Goal: Information Seeking & Learning: Learn about a topic

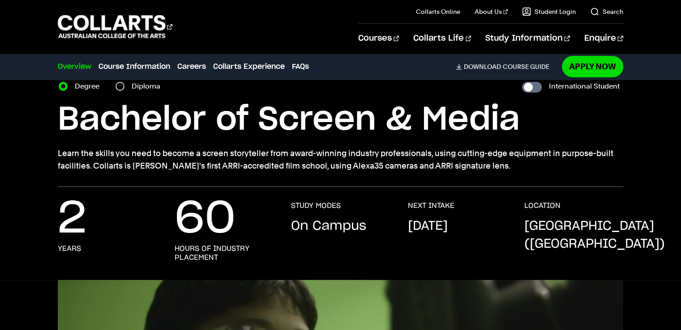
scroll to position [29, 0]
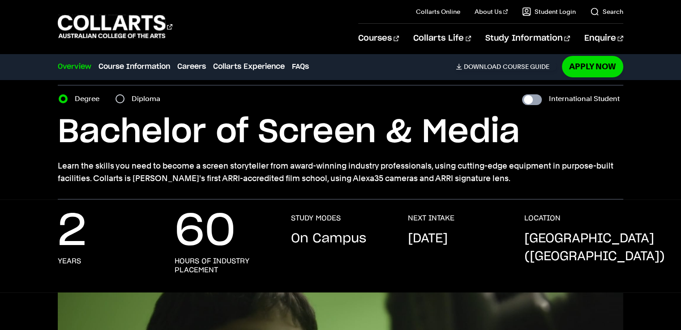
click at [536, 98] on input "International Student" at bounding box center [532, 99] width 20 height 11
checkbox input "true"
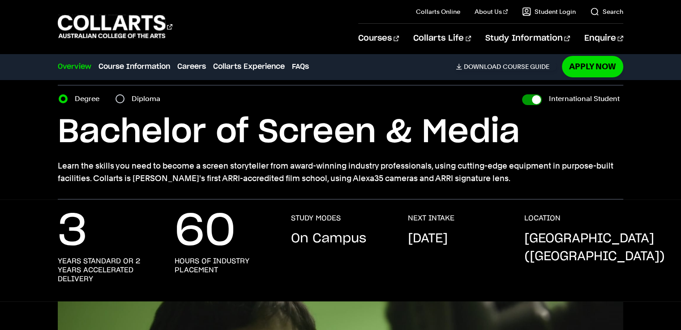
click at [530, 99] on input "International Student" at bounding box center [532, 99] width 20 height 11
checkbox input "false"
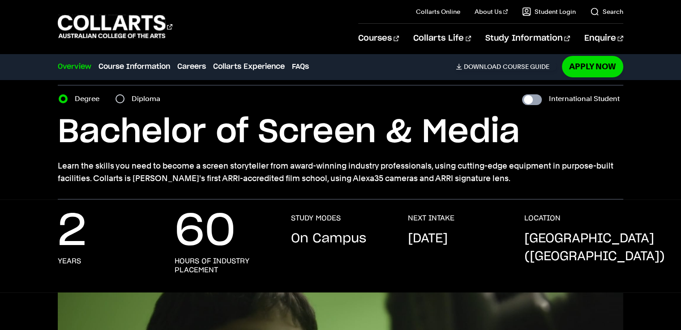
click at [533, 101] on input "International Student" at bounding box center [532, 99] width 20 height 11
checkbox input "true"
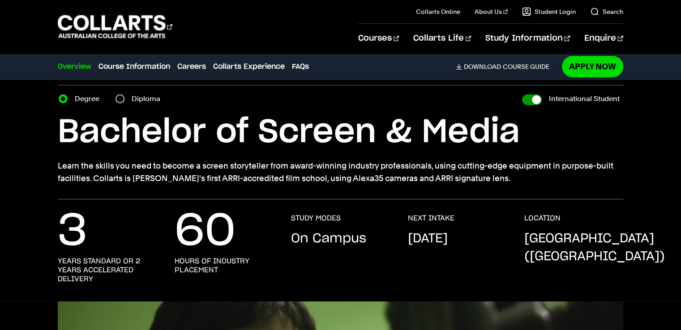
click at [530, 99] on input "International Student" at bounding box center [532, 99] width 20 height 11
checkbox input "false"
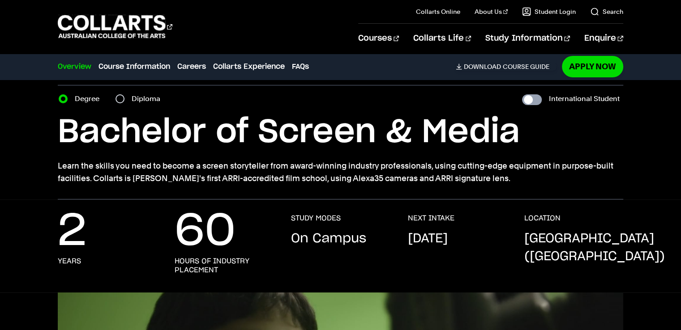
click at [532, 100] on input "International Student" at bounding box center [532, 99] width 20 height 11
checkbox input "true"
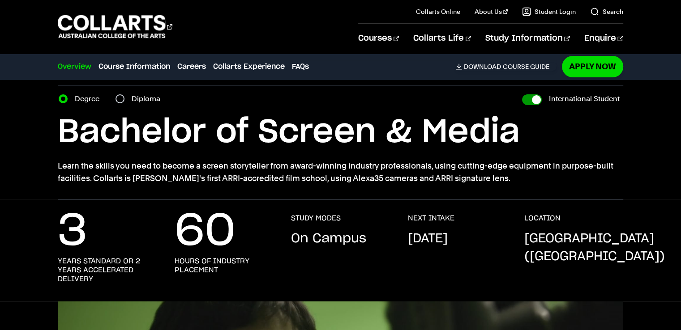
click at [532, 100] on input "International Student" at bounding box center [532, 99] width 20 height 11
checkbox input "false"
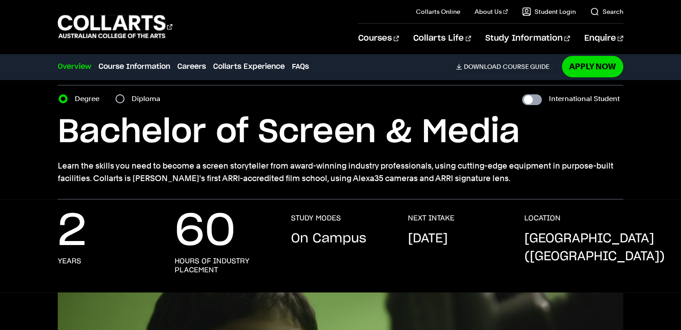
click at [530, 101] on input "International Student" at bounding box center [532, 99] width 20 height 11
checkbox input "true"
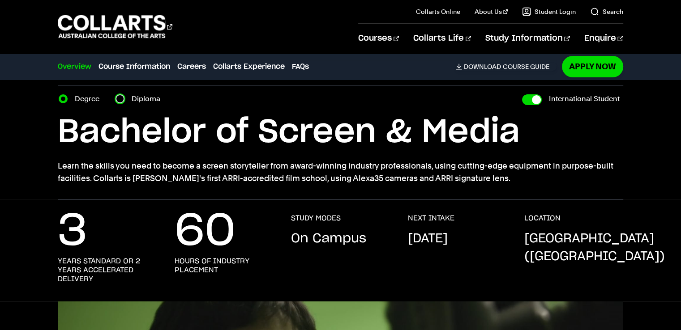
click at [121, 102] on input "Diploma" at bounding box center [119, 98] width 9 height 9
radio input "true"
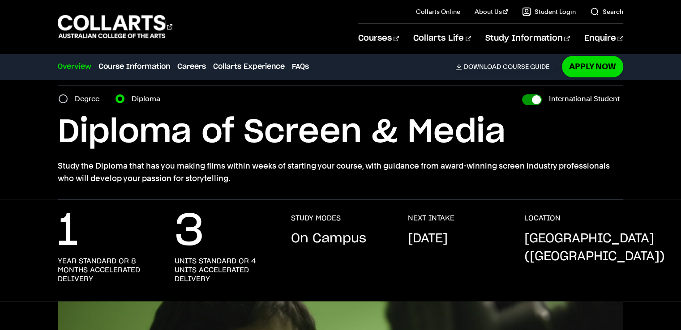
click at [539, 98] on input "International Student" at bounding box center [532, 99] width 20 height 11
checkbox input "false"
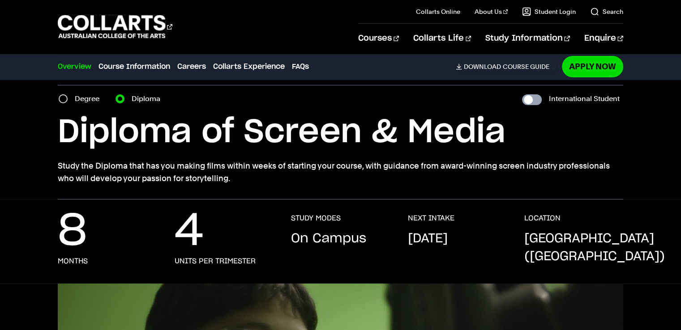
click at [536, 99] on input "International Student" at bounding box center [532, 99] width 20 height 11
checkbox input "true"
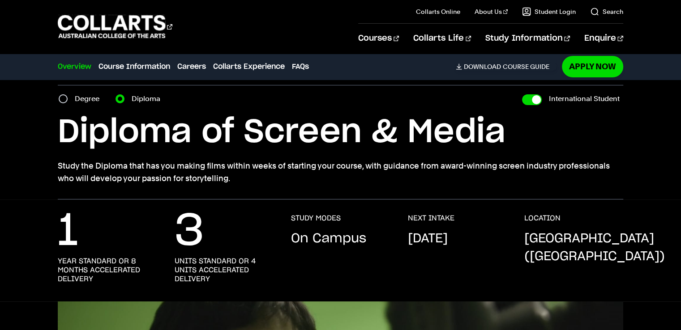
click at [81, 103] on label "Degree" at bounding box center [90, 99] width 30 height 13
click at [68, 103] on input "Degree" at bounding box center [63, 98] width 9 height 9
radio input "true"
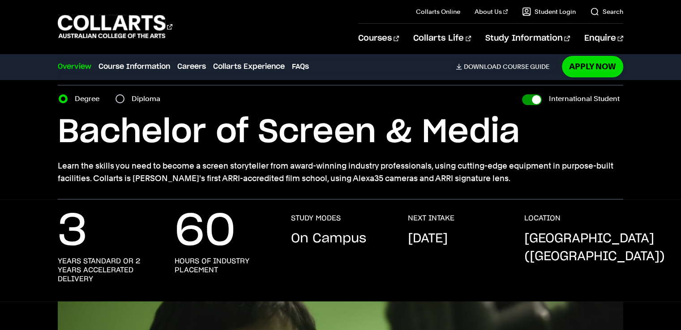
click at [529, 99] on input "International Student" at bounding box center [532, 99] width 20 height 11
checkbox input "false"
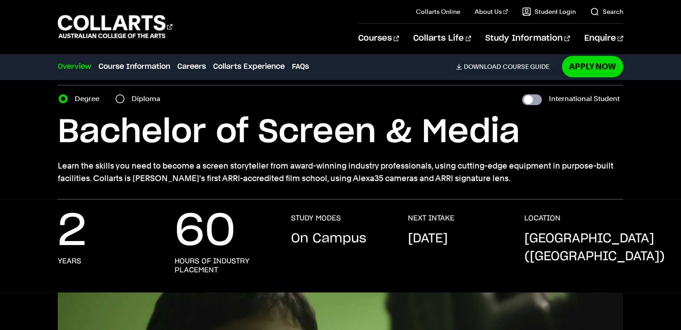
click at [535, 98] on input "International Student" at bounding box center [532, 99] width 20 height 11
checkbox input "true"
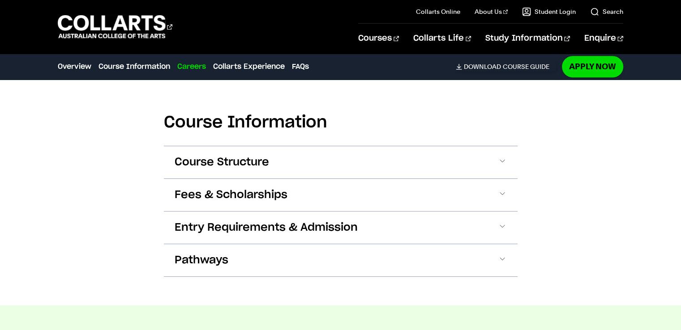
scroll to position [864, 0]
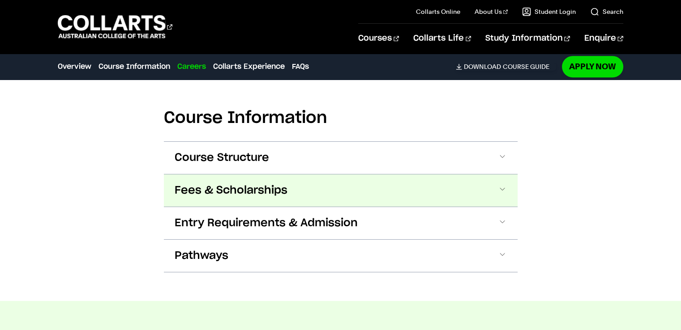
click at [502, 194] on span at bounding box center [502, 191] width 9 height 12
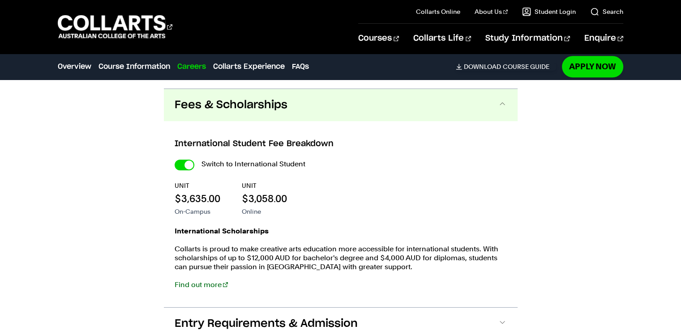
scroll to position [957, 0]
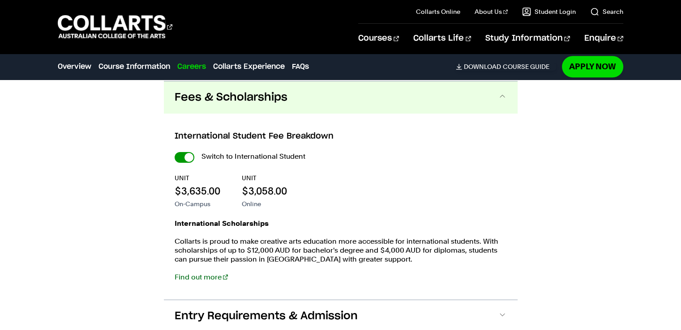
click at [187, 156] on input "International Student" at bounding box center [184, 157] width 20 height 11
checkbox input "false"
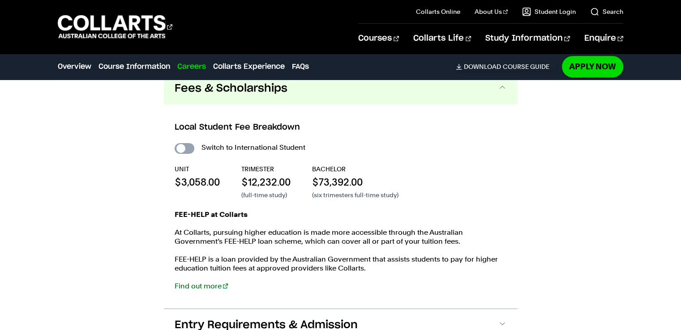
click at [186, 149] on input "International Student" at bounding box center [184, 148] width 20 height 11
checkbox input "true"
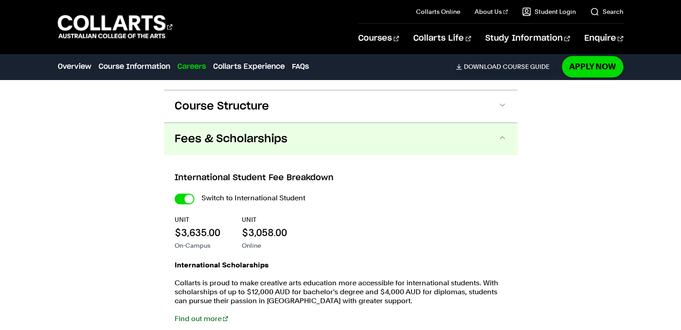
scroll to position [912, 0]
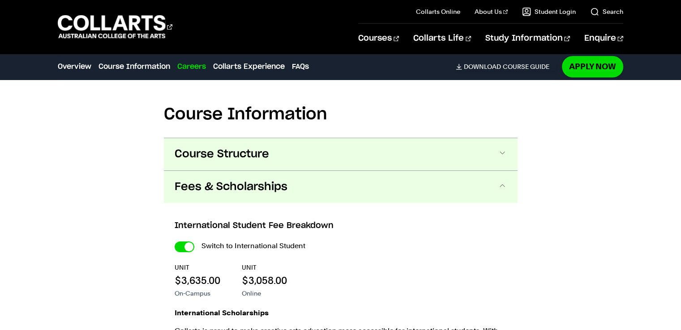
click at [500, 149] on span at bounding box center [502, 155] width 9 height 12
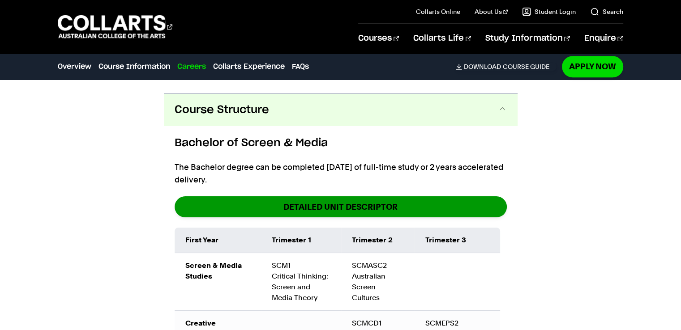
scroll to position [910, 0]
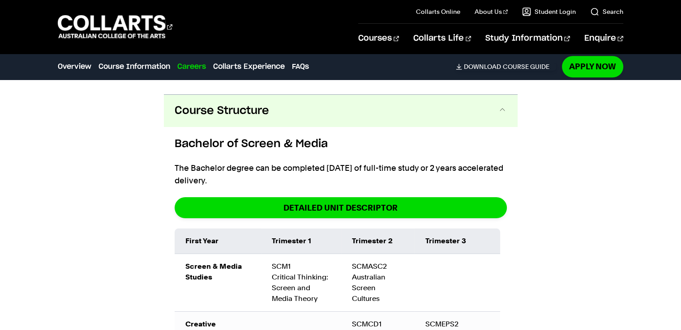
click at [505, 106] on span at bounding box center [502, 111] width 9 height 12
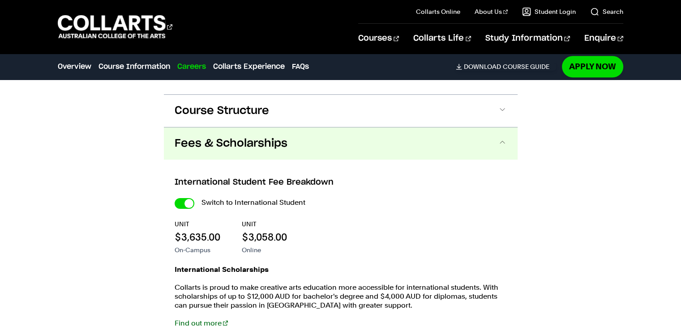
scroll to position [971, 0]
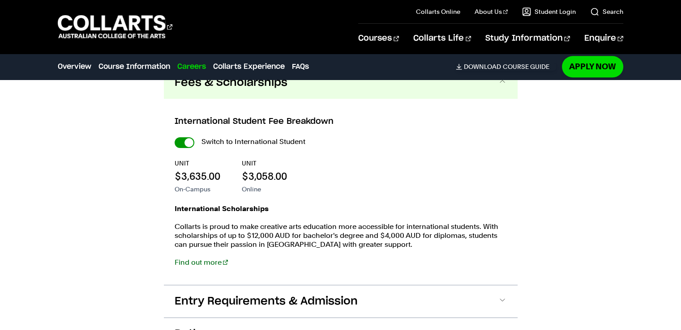
click at [183, 138] on input "International Student" at bounding box center [184, 142] width 20 height 11
checkbox input "false"
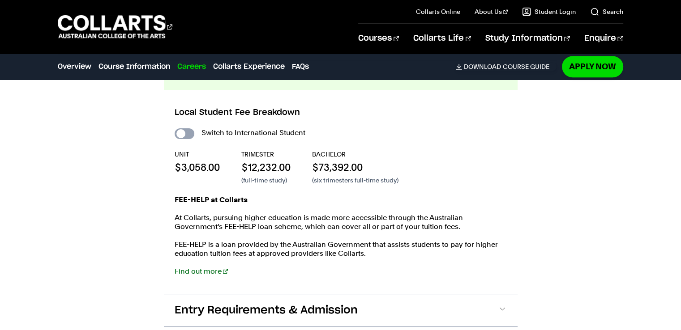
click at [188, 134] on input "International Student" at bounding box center [184, 133] width 20 height 11
checkbox input "true"
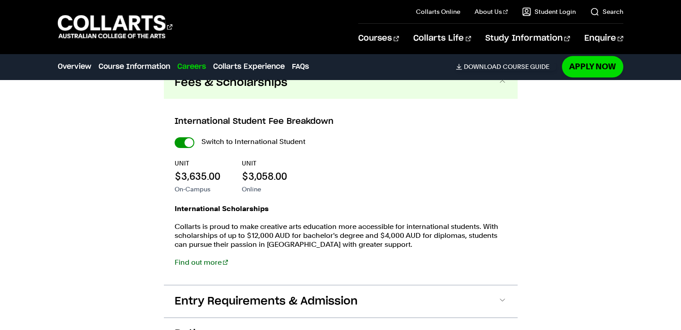
click at [187, 146] on input "International Student" at bounding box center [184, 142] width 20 height 11
checkbox input "false"
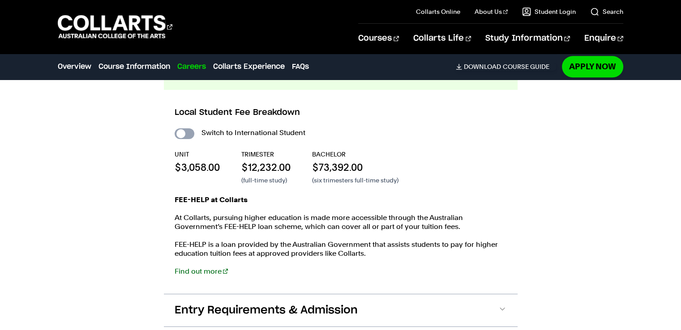
click at [184, 135] on input "International Student" at bounding box center [184, 133] width 20 height 11
checkbox input "true"
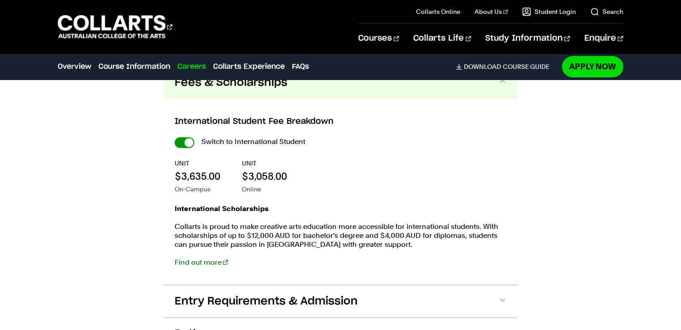
click at [184, 136] on div "Switch to International Student" at bounding box center [340, 142] width 332 height 13
click at [183, 140] on input "International Student" at bounding box center [184, 142] width 20 height 11
checkbox input "false"
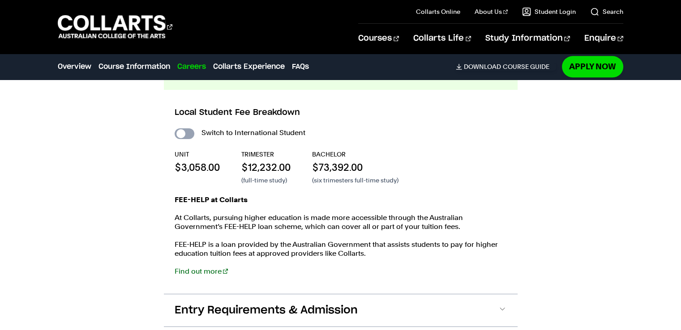
click at [187, 133] on input "International Student" at bounding box center [184, 133] width 20 height 11
checkbox input "true"
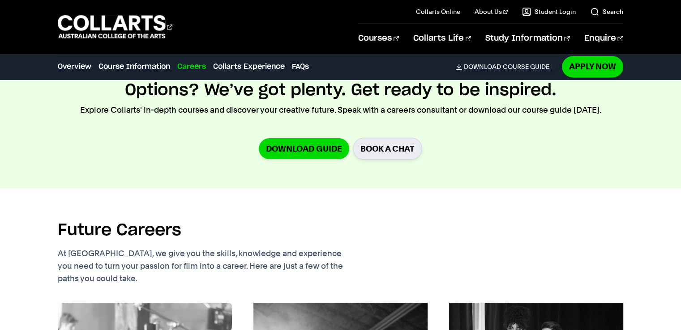
scroll to position [1161, 0]
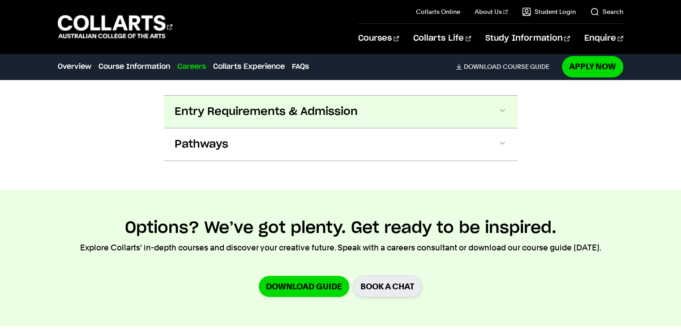
click at [352, 116] on span "Entry Requirements & Admission" at bounding box center [265, 112] width 183 height 14
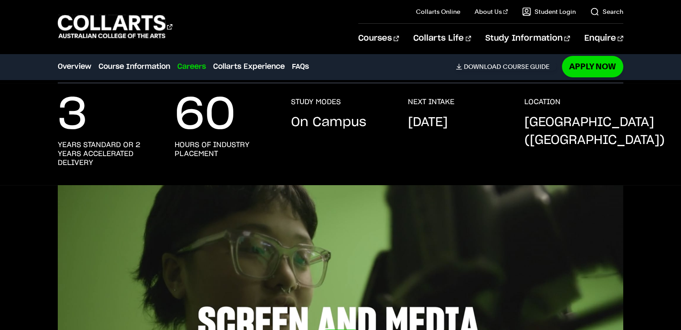
scroll to position [0, 0]
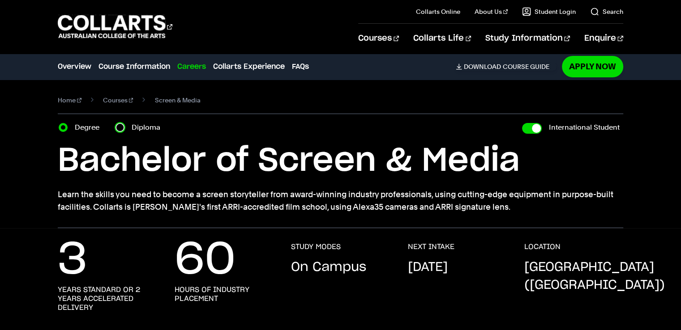
click at [120, 128] on input "Diploma" at bounding box center [119, 127] width 9 height 9
radio input "true"
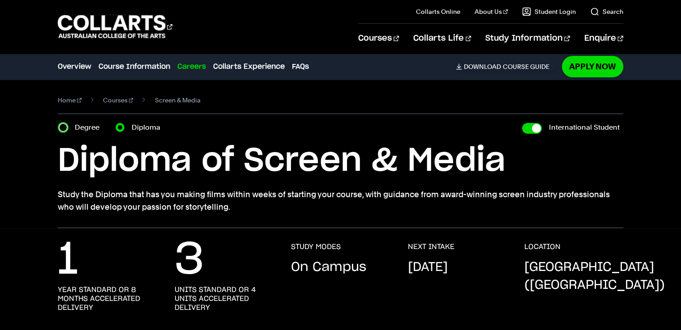
click at [64, 126] on input "Degree" at bounding box center [63, 127] width 9 height 9
radio input "true"
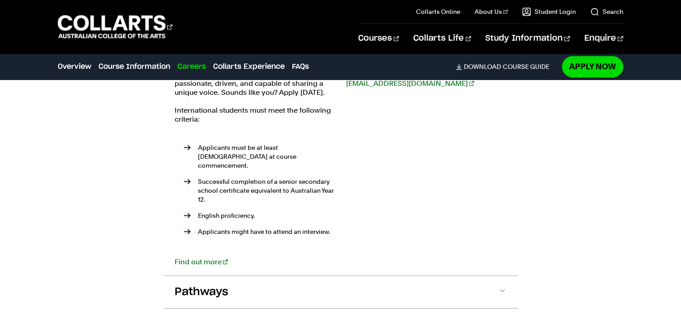
scroll to position [1409, 0]
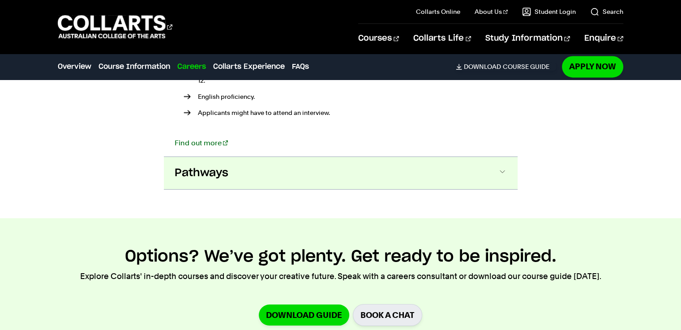
click at [487, 162] on button "Pathways" at bounding box center [340, 173] width 353 height 32
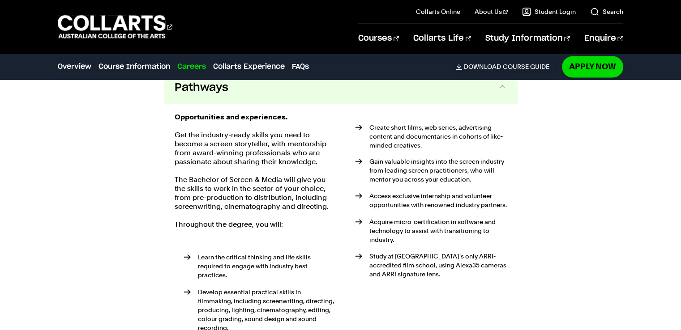
scroll to position [1374, 0]
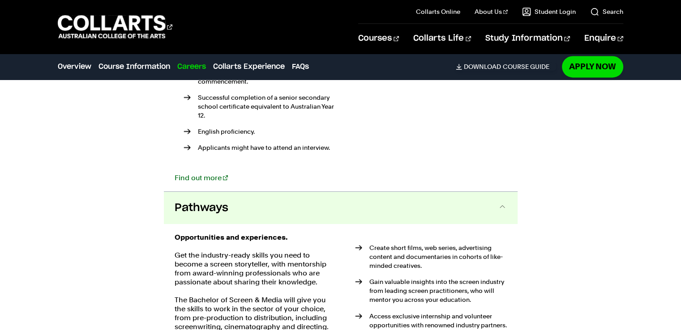
click at [448, 197] on button "Pathways" at bounding box center [340, 208] width 353 height 32
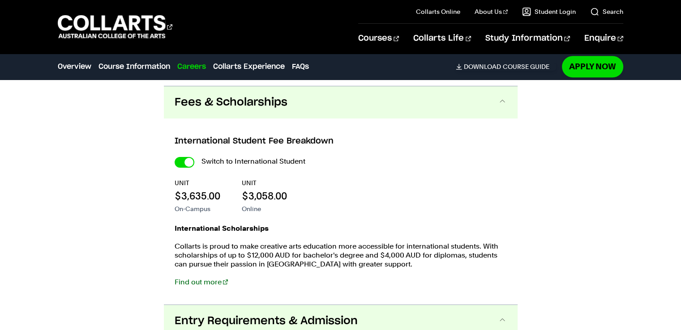
scroll to position [949, 0]
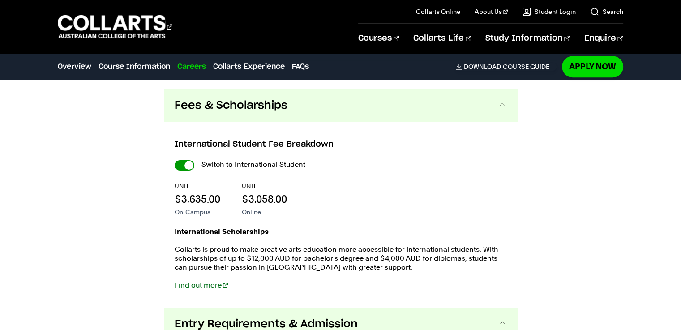
click at [177, 165] on input "International Student" at bounding box center [184, 165] width 20 height 11
checkbox input "false"
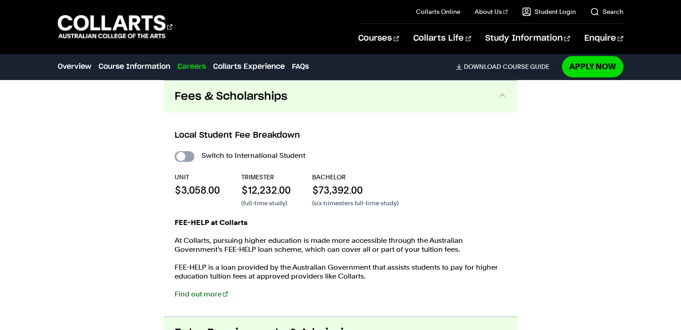
click at [189, 158] on input "International Student" at bounding box center [184, 156] width 20 height 11
checkbox input "true"
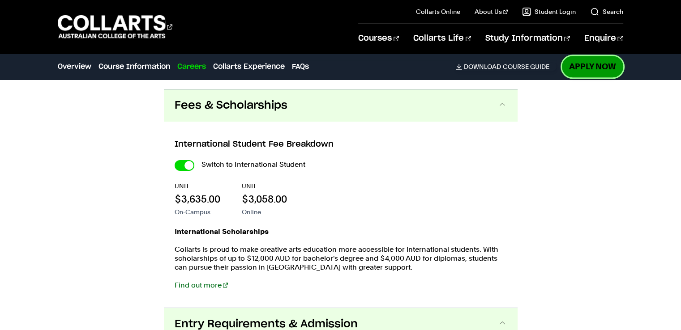
click at [592, 64] on link "Apply Now" at bounding box center [592, 66] width 61 height 21
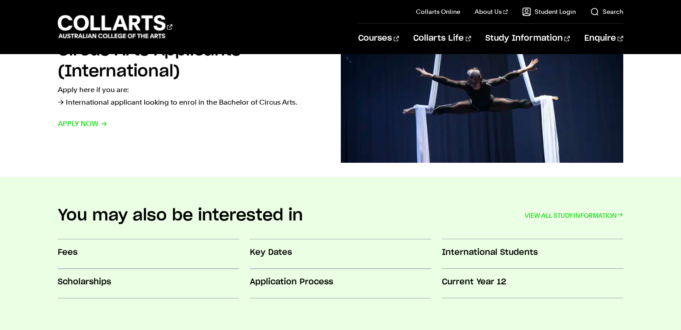
scroll to position [801, 0]
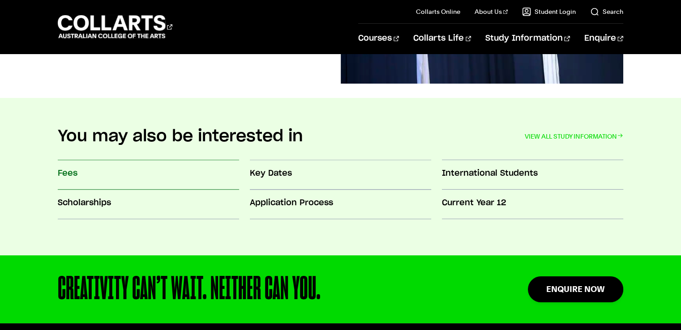
click at [64, 171] on h3 "Fees" at bounding box center [148, 174] width 181 height 12
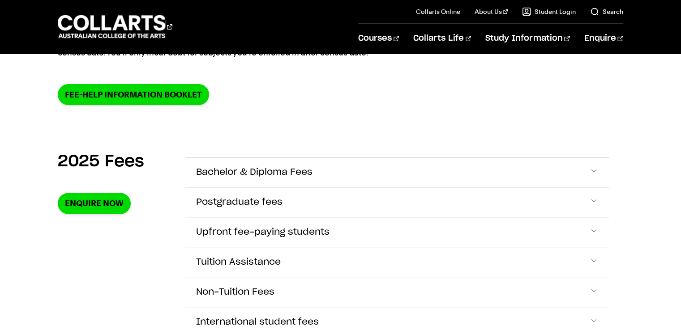
scroll to position [242, 0]
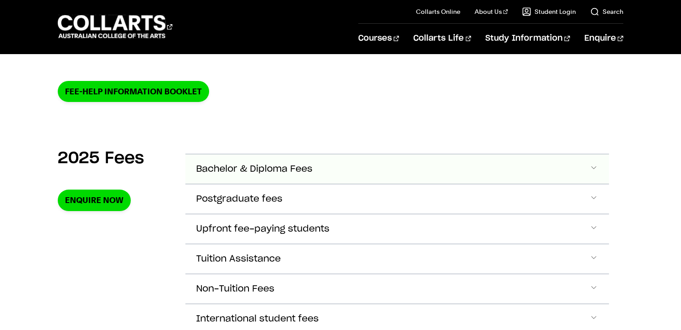
click at [585, 166] on button "Bachelor & Diploma Fees" at bounding box center [396, 169] width 423 height 30
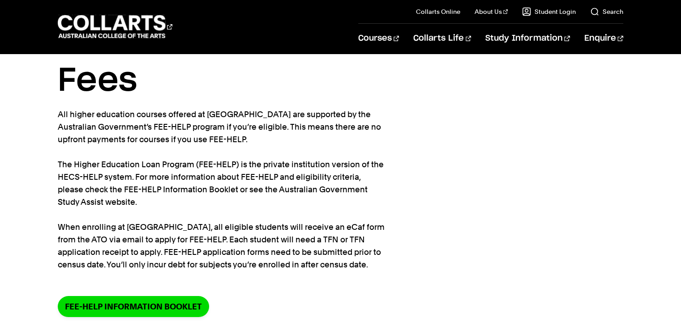
scroll to position [0, 0]
